Goal: Information Seeking & Learning: Learn about a topic

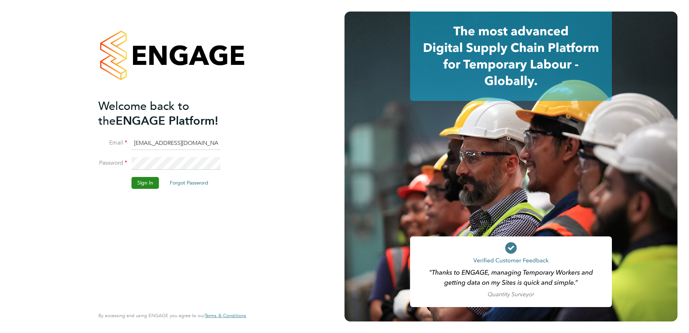
click at [143, 180] on button "Sign In" at bounding box center [145, 183] width 27 height 12
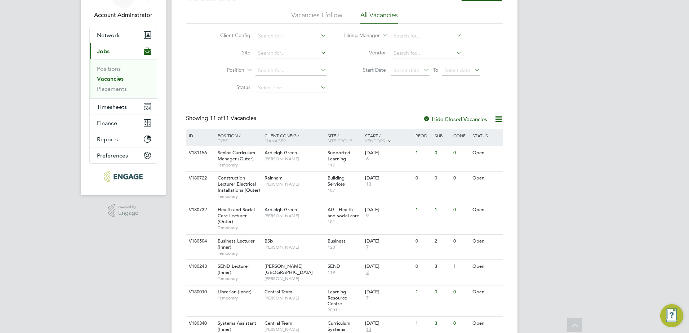
scroll to position [115, 0]
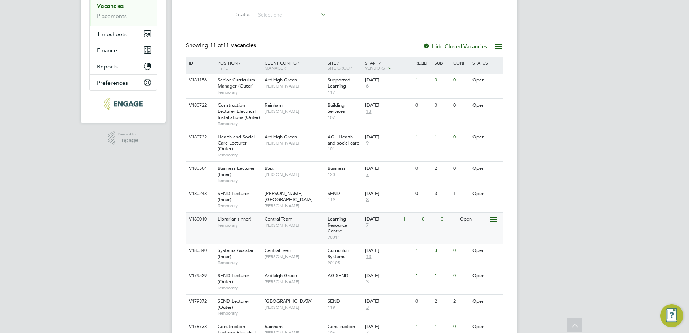
click at [271, 223] on span "[PERSON_NAME]" at bounding box center [294, 225] width 59 height 6
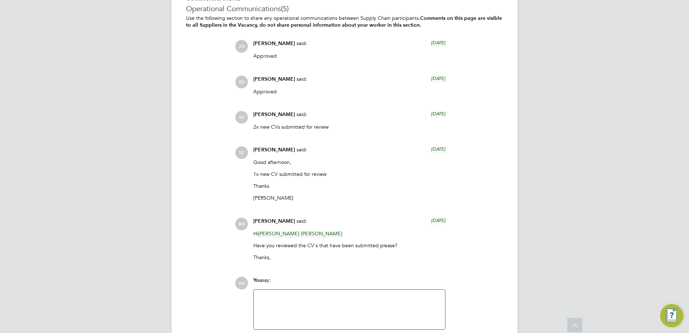
scroll to position [1991, 0]
click at [305, 258] on p "Thanks," at bounding box center [349, 256] width 192 height 6
drag, startPoint x: 305, startPoint y: 258, endPoint x: 403, endPoint y: 246, distance: 98.8
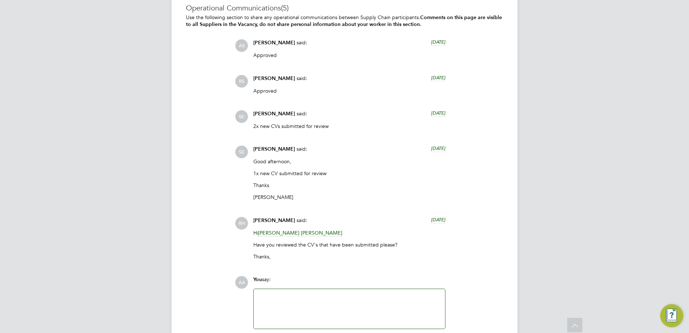
click at [403, 246] on p "Have you reviewed the CV's that have been submitted please?" at bounding box center [349, 244] width 192 height 6
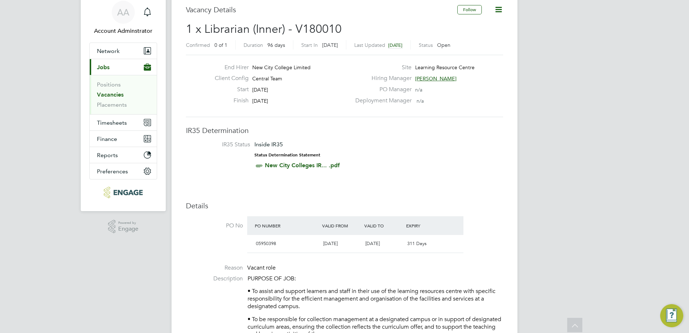
scroll to position [0, 0]
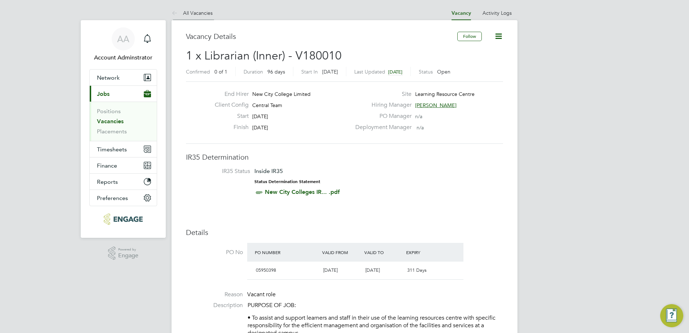
click at [192, 9] on li "All Vacancies" at bounding box center [192, 13] width 41 height 14
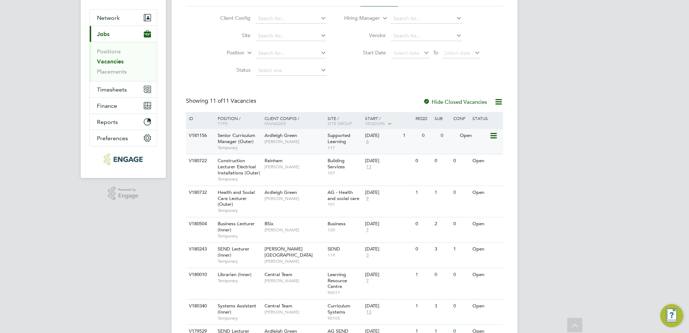
scroll to position [58, 0]
click at [303, 138] on div "Ardleigh Green Rachel Johnson" at bounding box center [294, 139] width 63 height 19
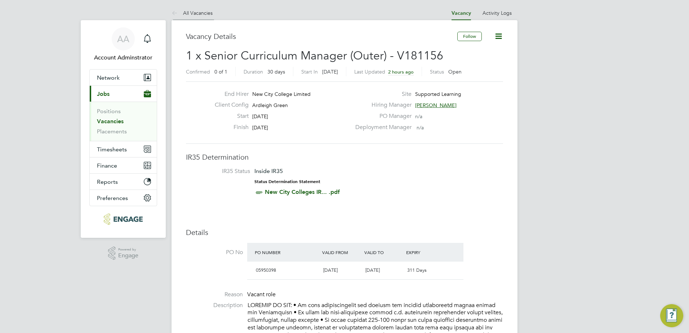
click at [192, 14] on link "All Vacancies" at bounding box center [192, 13] width 41 height 6
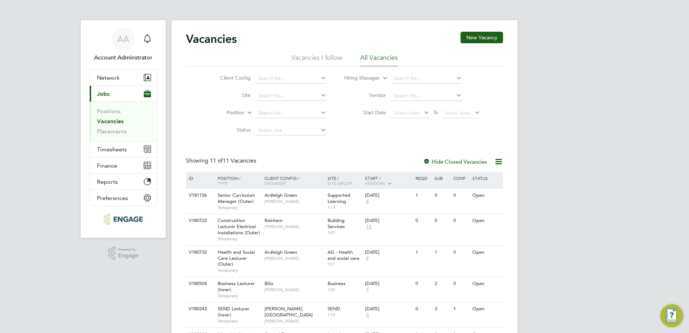
click at [222, 161] on span "11 of" at bounding box center [216, 160] width 13 height 7
click at [231, 159] on span "11 of 11 Vacancies" at bounding box center [233, 160] width 46 height 7
click at [249, 162] on span "11 of 11 Vacancies" at bounding box center [233, 160] width 46 height 7
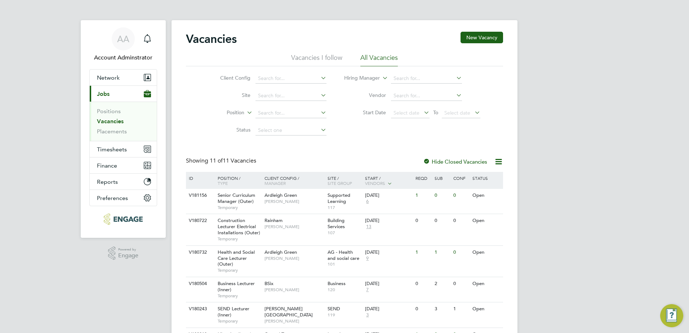
click at [249, 162] on span "11 of 11 Vacancies" at bounding box center [233, 160] width 46 height 7
click at [131, 282] on div "AA Account Adminstrator Notifications Applications: Network Team Members Busine…" at bounding box center [344, 262] width 689 height 524
click at [123, 291] on div "AA Account Adminstrator Notifications Applications: Network Team Members Busine…" at bounding box center [344, 262] width 689 height 524
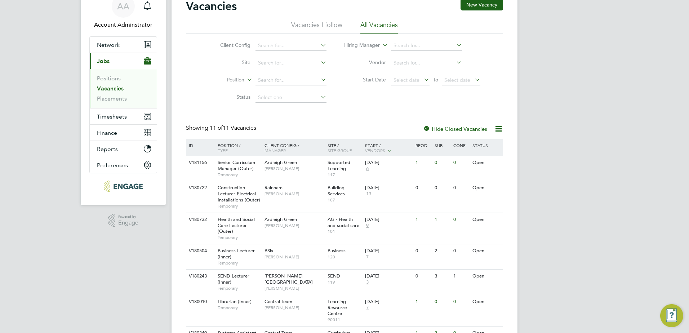
scroll to position [33, 0]
click at [288, 172] on div "Ardleigh Green Rachel Johnson" at bounding box center [294, 165] width 63 height 19
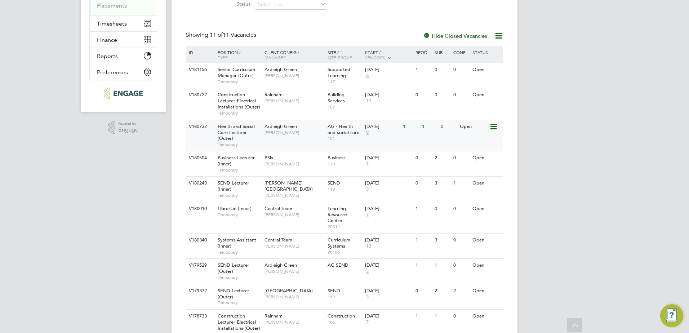
scroll to position [126, 0]
click at [188, 188] on div "V180243" at bounding box center [199, 182] width 25 height 13
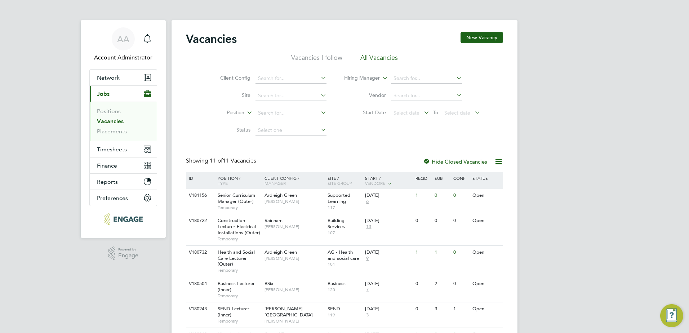
click at [364, 151] on div "Vacancies New Vacancy Vacancies I follow All Vacancies Client Config Site Posit…" at bounding box center [344, 265] width 317 height 467
click at [500, 143] on div "Vacancies New Vacancy Vacancies I follow All Vacancies Client Config Site Posit…" at bounding box center [344, 265] width 317 height 467
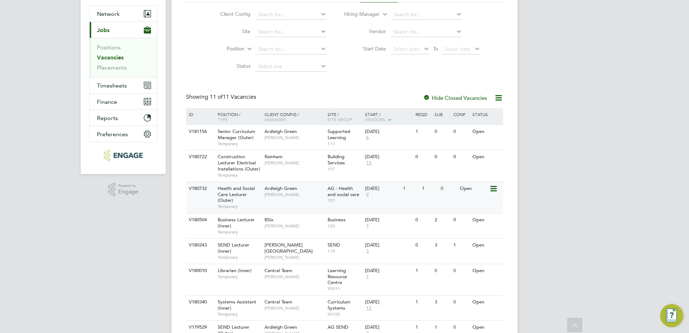
scroll to position [63, 0]
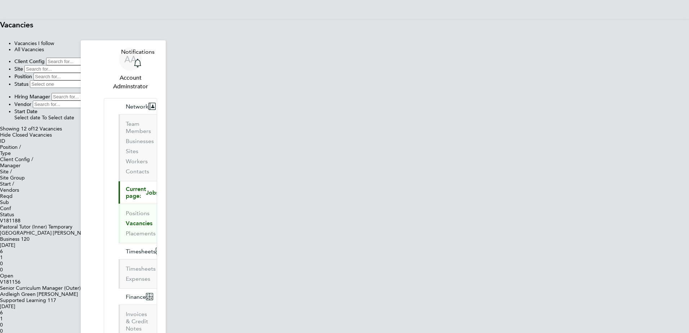
click at [252, 224] on div "Pastoral Tutor (Inner) Temporary" at bounding box center [344, 227] width 689 height 6
click at [72, 224] on span "Temporary" at bounding box center [60, 227] width 24 height 6
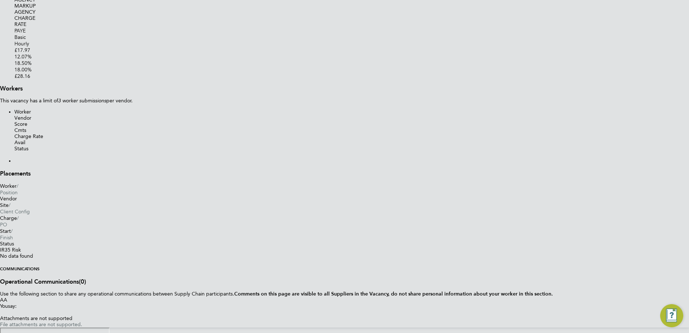
scroll to position [1133, 0]
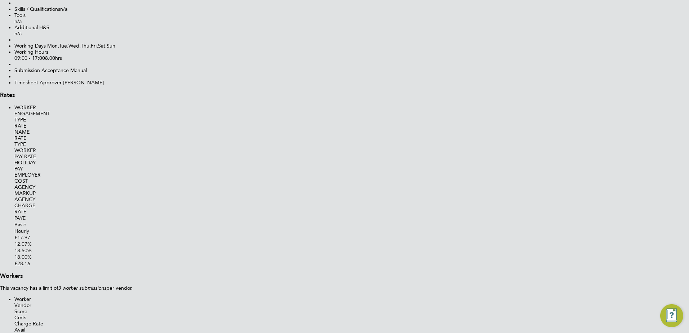
scroll to position [935, 0]
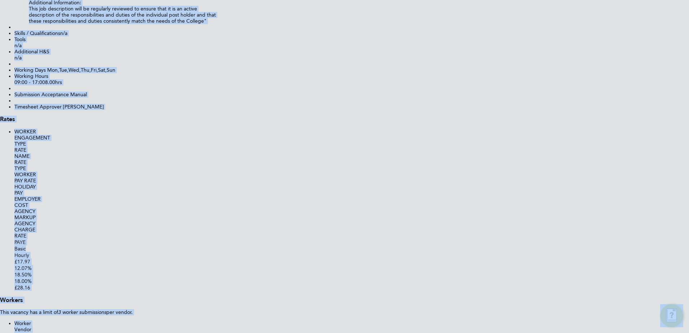
drag, startPoint x: 321, startPoint y: 113, endPoint x: 296, endPoint y: 222, distance: 112.0
click at [346, 49] on li "Tools n/a" at bounding box center [351, 42] width 675 height 12
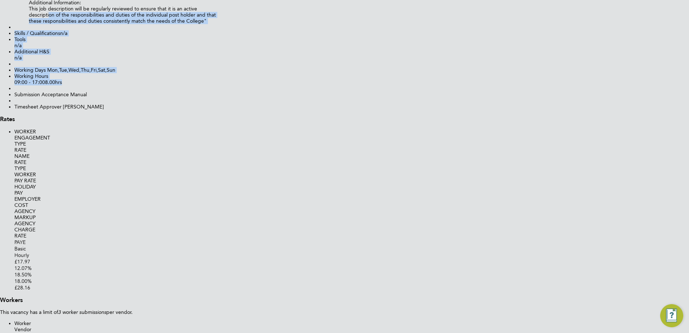
drag, startPoint x: 322, startPoint y: 306, endPoint x: 278, endPoint y: 184, distance: 129.6
click at [411, 49] on li "Tools n/a" at bounding box center [351, 42] width 675 height 12
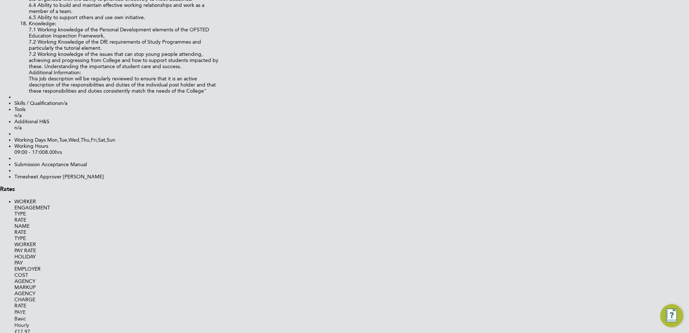
scroll to position [937, 0]
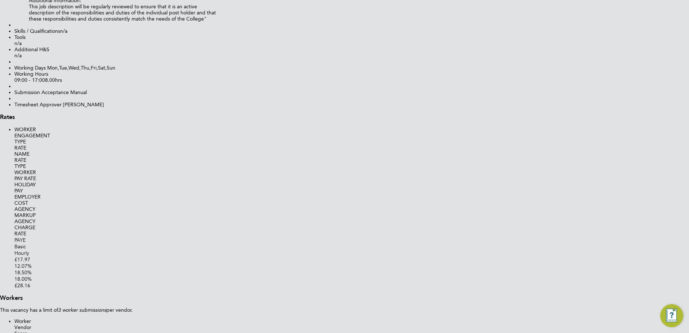
drag, startPoint x: 247, startPoint y: 87, endPoint x: 528, endPoint y: 232, distance: 316.1
copy div "PURPOSE OF JOB • To work alongside teaching staff to provide pastoral support f…"
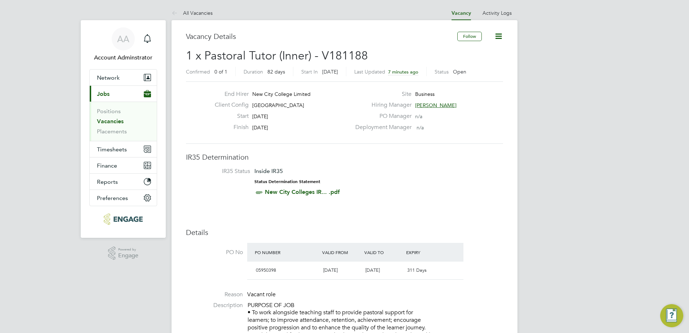
scroll to position [21, 50]
